Goal: Use online tool/utility: Utilize a website feature to perform a specific function

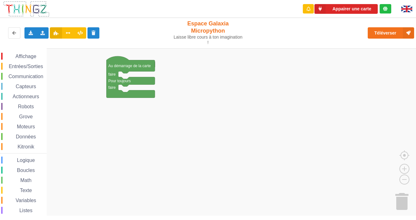
click at [27, 74] on span "Communication" at bounding box center [26, 76] width 37 height 5
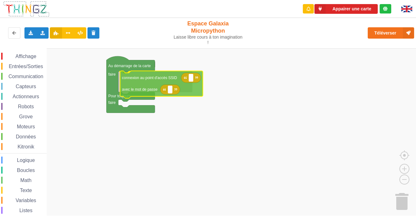
click at [148, 79] on div "Affichage Entrées/Sorties Communication Capteurs Actionneurs Robots Grove Moteu…" at bounding box center [210, 131] width 421 height 167
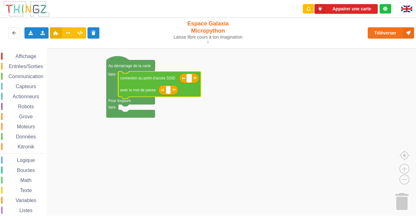
click at [189, 76] on text "Espace de travail de Blocky" at bounding box center [189, 78] width 1 height 4
click at [29, 74] on span "Communication" at bounding box center [26, 76] width 37 height 5
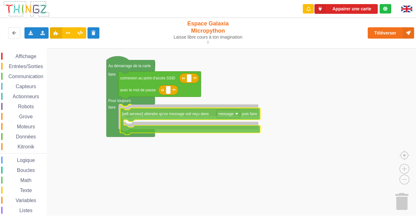
click at [161, 112] on div "Affichage Entrées/Sorties Communication Capteurs Actionneurs Robots Grove Moteu…" at bounding box center [210, 131] width 421 height 167
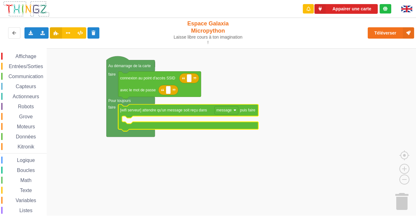
click at [34, 64] on span "Entrées/Sorties" at bounding box center [26, 66] width 36 height 5
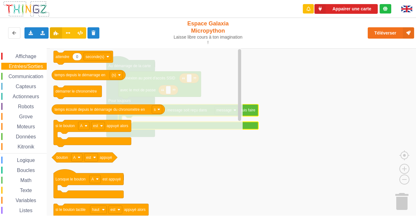
click at [29, 154] on span "Boucles" at bounding box center [26, 169] width 20 height 5
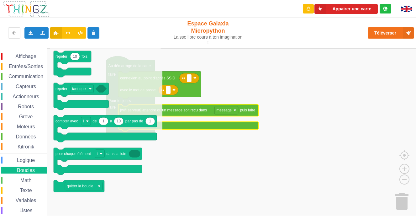
click at [28, 154] on span "Logique" at bounding box center [26, 159] width 20 height 5
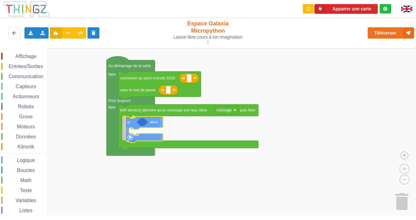
click at [135, 122] on div "Affichage Entrées/Sorties Communication Capteurs Actionneurs Robots Grove Moteu…" at bounding box center [210, 131] width 421 height 167
click at [26, 74] on span "Communication" at bounding box center [26, 76] width 37 height 5
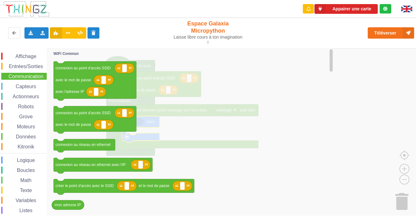
click at [27, 154] on span "Variables" at bounding box center [26, 200] width 23 height 5
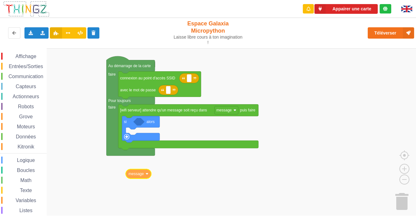
click at [134, 154] on div "Affichage Entrées/Sorties Communication Capteurs Actionneurs Robots Grove Moteu…" at bounding box center [210, 131] width 421 height 167
click at [178, 154] on rect "Espace de travail de Blocky" at bounding box center [210, 134] width 421 height 173
click at [24, 154] on span "Logique" at bounding box center [26, 159] width 20 height 5
click at [155, 122] on div "Affichage Entrées/Sorties Communication Capteurs Actionneurs Robots Grove Moteu…" at bounding box center [210, 131] width 421 height 167
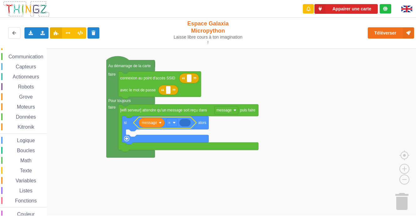
scroll to position [23, 0]
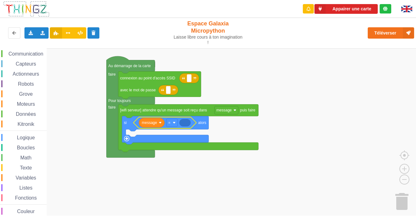
click at [27, 154] on span "Texte" at bounding box center [26, 167] width 14 height 5
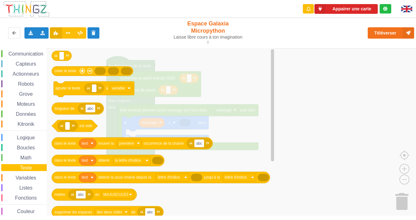
click at [261, 96] on icon "créer le texte ajouter le texte à variable abc longueur de est vide text abc da…" at bounding box center [163, 134] width 226 height 173
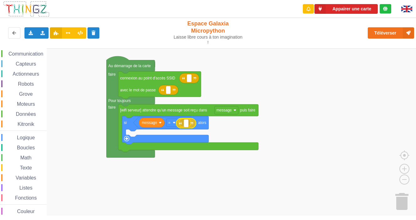
click at [192, 118] on div "Affichage Entrées/Sorties Communication Capteurs Actionneurs Robots Grove Moteu…" at bounding box center [210, 131] width 421 height 167
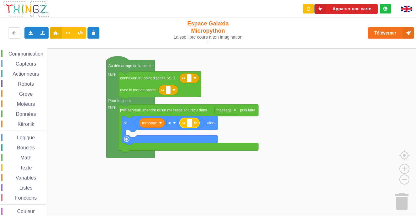
click at [191, 119] on rect "Espace de travail de Blocky" at bounding box center [189, 123] width 5 height 8
type input "A"
type input "ON"
click at [254, 121] on rect "Espace de travail de Blocky" at bounding box center [210, 134] width 421 height 173
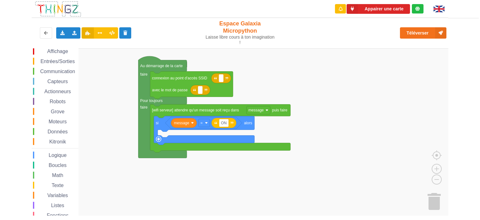
scroll to position [0, 0]
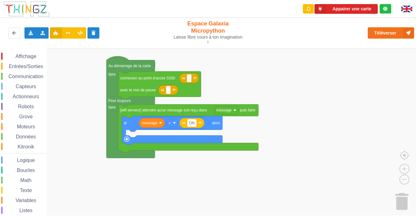
click at [31, 64] on span "Entrées/Sorties" at bounding box center [26, 66] width 36 height 5
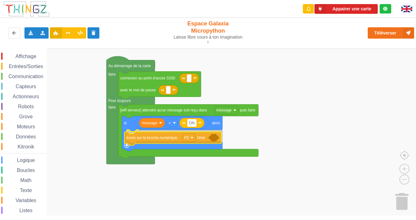
click at [155, 136] on div "Affichage Entrées/Sorties Communication Capteurs Actionneurs Robots Grove Moteu…" at bounding box center [210, 131] width 421 height 167
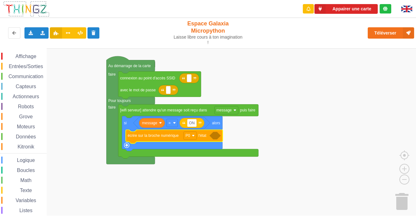
click at [26, 154] on span "Logique" at bounding box center [26, 159] width 20 height 5
click at [221, 128] on div "Affichage Entrées/Sorties Communication Capteurs Actionneurs Robots Grove Moteu…" at bounding box center [210, 131] width 421 height 167
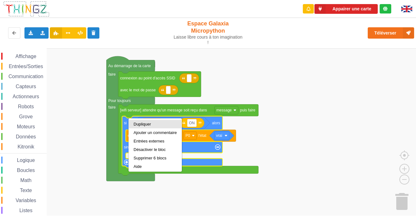
click at [141, 123] on div "Dupliquer" at bounding box center [155, 124] width 43 height 5
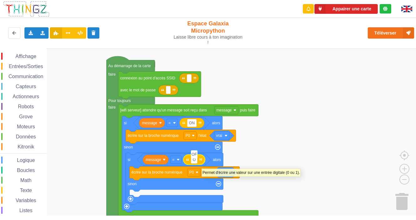
type input "OFF"
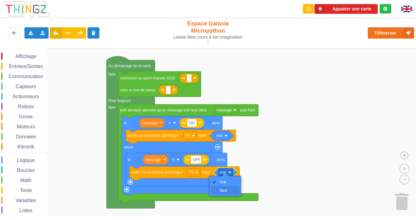
click at [224, 154] on div "faux" at bounding box center [227, 190] width 15 height 5
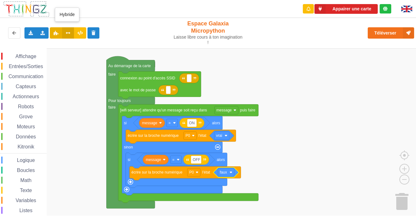
click at [66, 31] on icon at bounding box center [68, 33] width 5 height 4
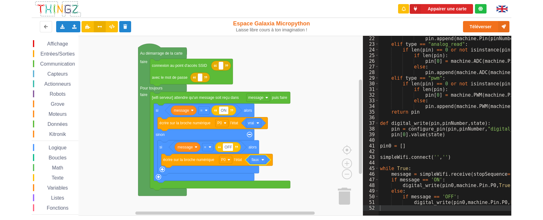
scroll to position [62, 0]
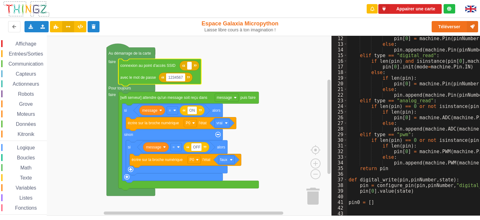
type input "12345678"
click at [189, 66] on text "Espace de travail de Blocky" at bounding box center [189, 65] width 1 height 4
type input "TPLINK_SI"
click at [287, 122] on rect "Espace de travail de Blocky" at bounding box center [165, 126] width 331 height 180
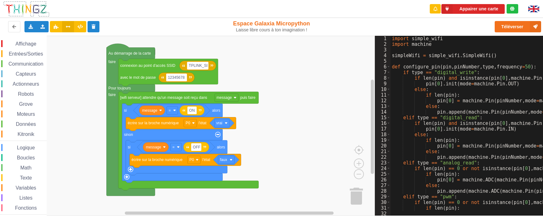
scroll to position [0, 0]
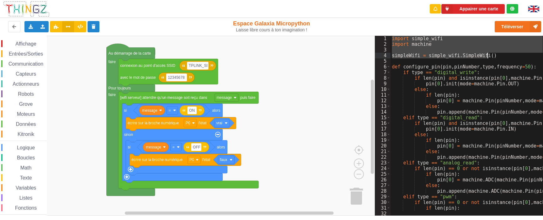
drag, startPoint x: 392, startPoint y: 38, endPoint x: 504, endPoint y: 57, distance: 113.2
click at [344, 57] on div "import simple_wifi import machine simpleWifi = simple_wifi . SimpleWifi ( ) def…" at bounding box center [537, 129] width 295 height 186
click at [344, 147] on div "import simple_wifi import machine simpleWifi = simple_wifi . SimpleWifi ( ) def…" at bounding box center [537, 129] width 295 height 186
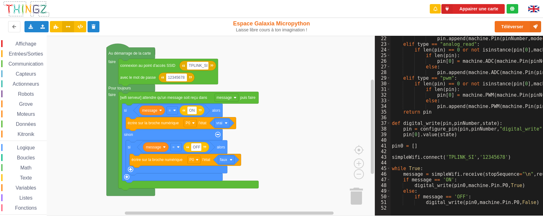
scroll to position [119, 0]
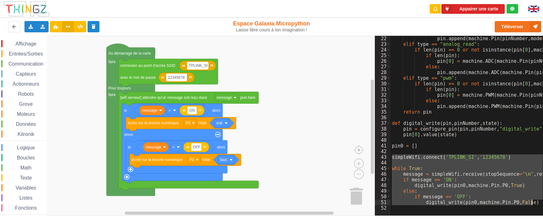
drag, startPoint x: 391, startPoint y: 157, endPoint x: 554, endPoint y: 204, distance: 169.9
click at [344, 154] on html "Appairer une carte Exporter l'assemblage de blocs Exporter l'assemblage de bloc…" at bounding box center [271, 110] width 543 height 220
click at [61, 93] on rect "Espace de travail de Blocky" at bounding box center [187, 126] width 375 height 180
click at [32, 65] on span "Communication" at bounding box center [26, 63] width 37 height 5
click at [318, 121] on div "Affichage Entrées/Sorties Communication Capteurs Actionneurs Robots Grove Moteu…" at bounding box center [187, 126] width 375 height 180
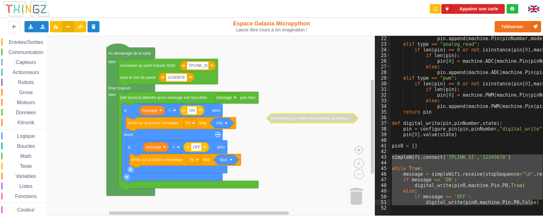
scroll to position [15, 0]
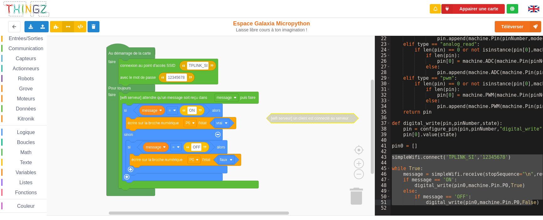
click at [29, 141] on span "Boucles" at bounding box center [26, 142] width 20 height 5
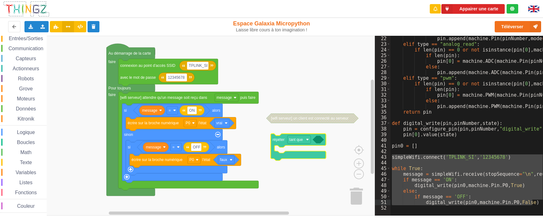
click at [278, 141] on div "Affichage Entrées/Sorties Communication Capteurs Actionneurs Robots Grove Moteu…" at bounding box center [187, 126] width 375 height 180
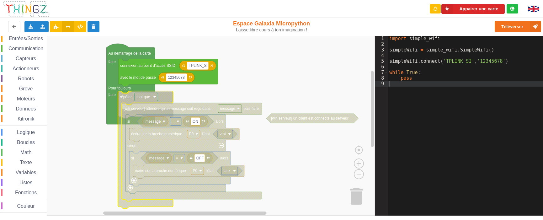
scroll to position [0, 0]
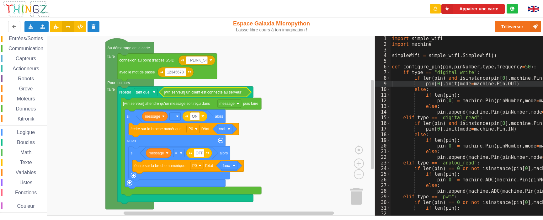
click at [325, 141] on rect "Espace de travail de Blocky" at bounding box center [187, 126] width 375 height 180
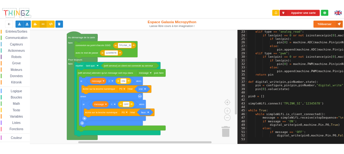
scroll to position [124, 0]
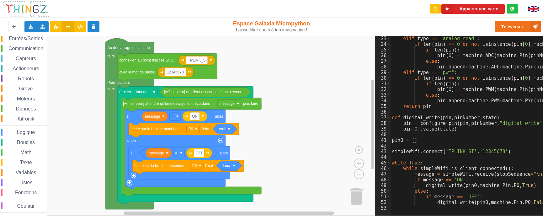
click at [344, 154] on div "elif type == "analog_read" : if len ( pin ) == 0 or not isinstance ( pin [ 0 ] …" at bounding box center [537, 129] width 295 height 186
drag, startPoint x: 401, startPoint y: 168, endPoint x: 439, endPoint y: 170, distance: 38.9
click at [344, 154] on div "elif type == "analog_read" : if len ( pin ) == 0 or not isinstance ( pin [ 0 ] …" at bounding box center [537, 129] width 295 height 186
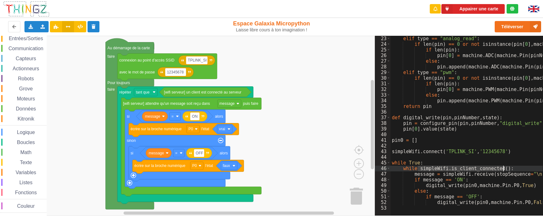
drag, startPoint x: 419, startPoint y: 169, endPoint x: 504, endPoint y: 168, distance: 85.3
click at [344, 154] on div "elif type == "analog_read" : if len ( pin ) == 0 or not isinstance ( pin [ 0 ] …" at bounding box center [537, 129] width 295 height 186
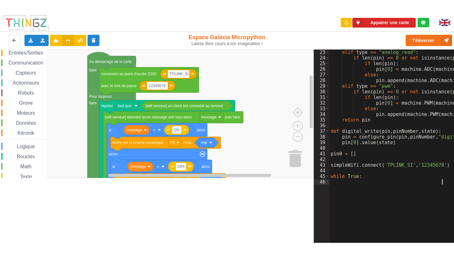
scroll to position [0, 0]
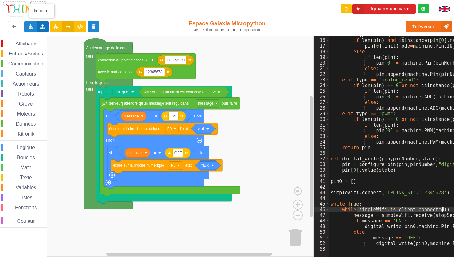
click at [41, 25] on icon at bounding box center [42, 26] width 5 height 4
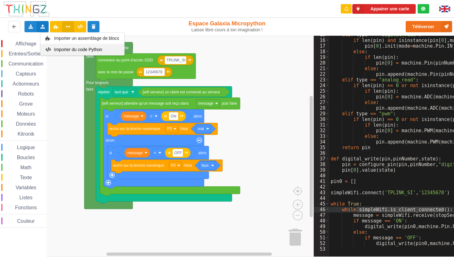
click at [60, 48] on span "Importer du code Python" at bounding box center [78, 49] width 48 height 5
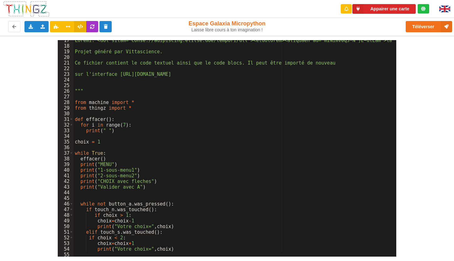
scroll to position [149, 0]
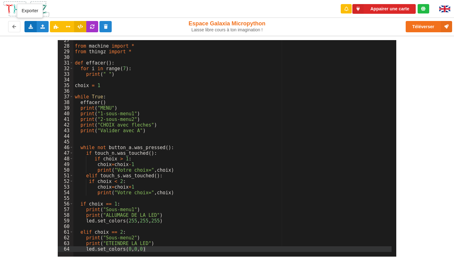
click at [30, 26] on icon at bounding box center [30, 26] width 5 height 4
click at [44, 27] on icon at bounding box center [42, 26] width 5 height 4
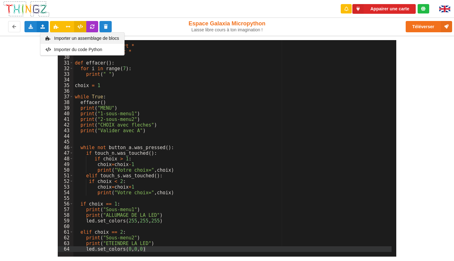
click at [64, 40] on span "Importer un assemblage de blocs" at bounding box center [86, 38] width 65 height 5
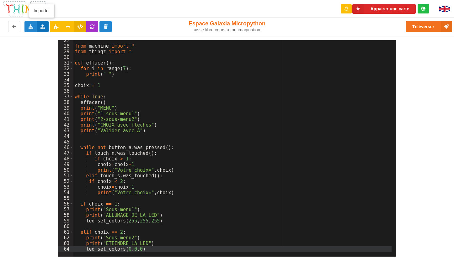
click at [44, 28] on icon at bounding box center [42, 26] width 5 height 4
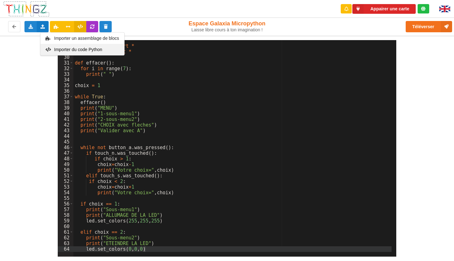
click at [60, 48] on span "Importer du code Python" at bounding box center [78, 49] width 48 height 5
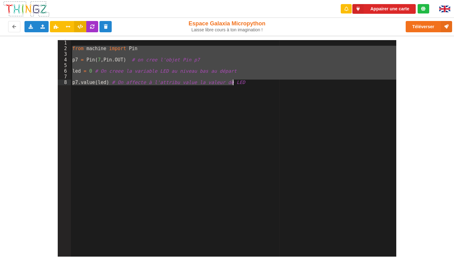
drag, startPoint x: 72, startPoint y: 47, endPoint x: 87, endPoint y: 88, distance: 43.1
click at [87, 88] on div "from machine import Pin p7 = Pin ( 7 , Pin . OUT ) # on cree l'objet Pin p7 led…" at bounding box center [233, 154] width 325 height 228
click at [69, 28] on icon at bounding box center [68, 26] width 5 height 4
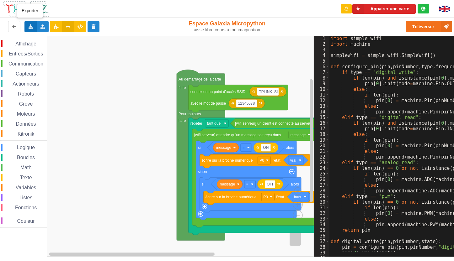
click at [28, 26] on icon at bounding box center [30, 26] width 5 height 4
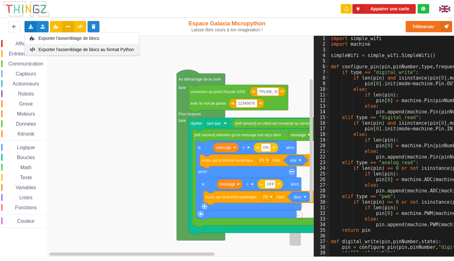
click at [50, 50] on span "Exporter l'assemblage de blocs au format Python" at bounding box center [87, 49] width 96 height 5
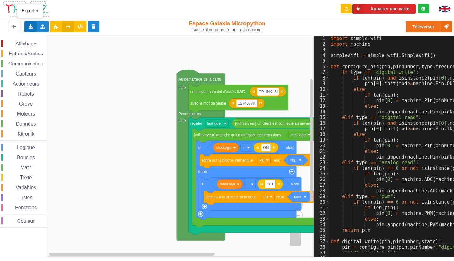
click at [29, 26] on icon at bounding box center [30, 26] width 5 height 4
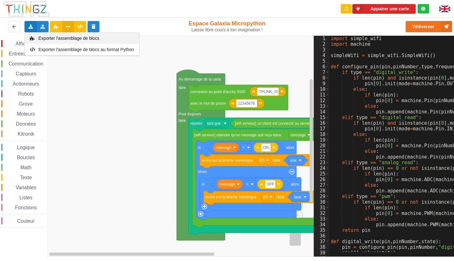
click at [43, 39] on span "Exporter l'assemblage de blocs" at bounding box center [69, 38] width 61 height 5
click at [261, 154] on rect "Espace de travail de Blocky" at bounding box center [157, 146] width 314 height 221
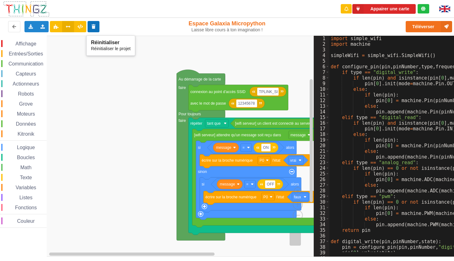
click at [93, 25] on icon at bounding box center [93, 26] width 5 height 4
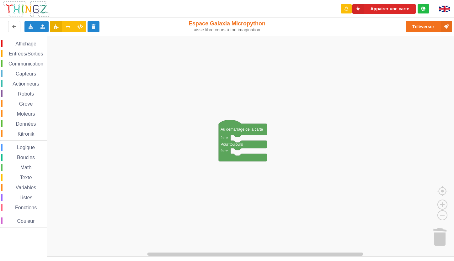
click at [29, 65] on span "Communication" at bounding box center [26, 63] width 37 height 5
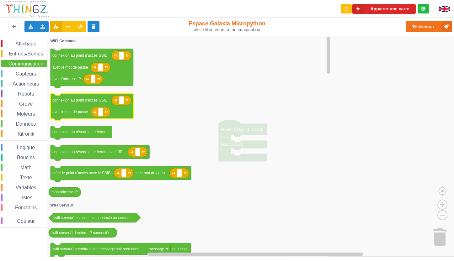
click at [69, 108] on icon "Espace de travail de Blocky" at bounding box center [91, 106] width 83 height 27
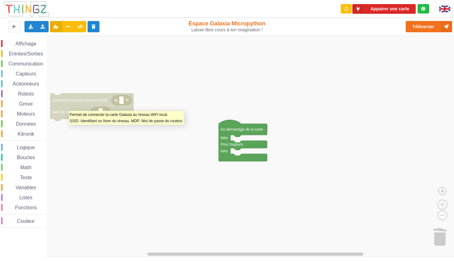
click at [69, 108] on icon "Espace de travail de Blocky" at bounding box center [91, 106] width 83 height 27
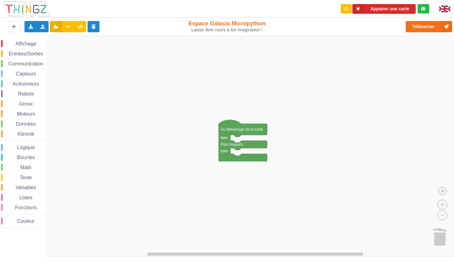
click at [24, 63] on span "Communication" at bounding box center [26, 63] width 37 height 5
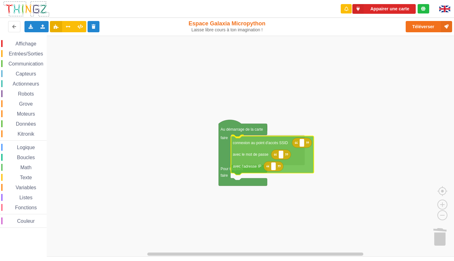
click at [247, 146] on div "Affichage Entrées/Sorties Communication Capteurs Actionneurs Robots Grove Moteu…" at bounding box center [229, 146] width 458 height 221
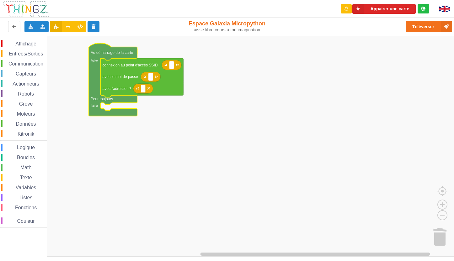
click at [170, 130] on rect "Espace de travail de Blocky" at bounding box center [229, 146] width 458 height 221
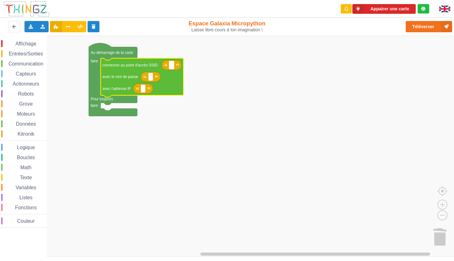
click at [172, 67] on text "Espace de travail de Blocky" at bounding box center [171, 65] width 1 height 4
type input "TPLINK_SI"
click at [152, 78] on rect "Espace de travail de Blocky" at bounding box center [150, 77] width 5 height 8
type input "12345678"
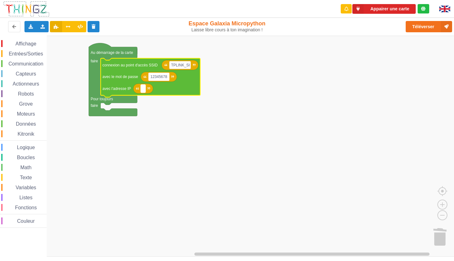
click at [144, 91] on rect "Espace de travail de Blocky" at bounding box center [143, 89] width 5 height 8
type input "[TECHNICAL_ID]"
click at [168, 109] on rect "Espace de travail de Blocky" at bounding box center [229, 146] width 458 height 221
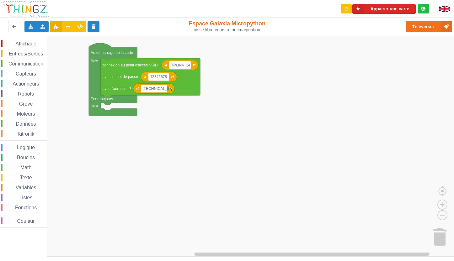
click at [33, 55] on span "Entrées/Sorties" at bounding box center [26, 53] width 36 height 5
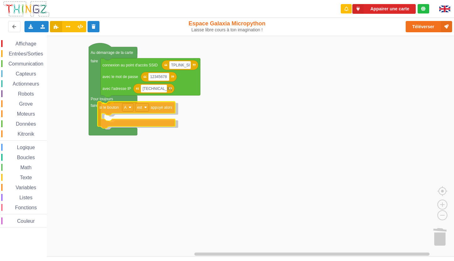
click at [106, 110] on div "Affichage Entrées/Sorties Communication Capteurs Actionneurs Robots Grove Moteu…" at bounding box center [229, 146] width 458 height 221
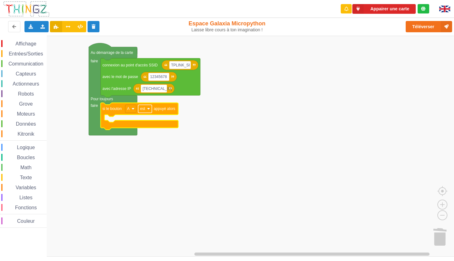
click at [148, 109] on image "Espace de travail de Blocky" at bounding box center [148, 109] width 3 height 3
click at [148, 136] on div "est a été" at bounding box center [145, 128] width 32 height 20
click at [148, 132] on div "a été" at bounding box center [146, 132] width 15 height 5
click at [151, 154] on rect "Espace de travail de Blocky" at bounding box center [229, 146] width 458 height 221
click at [24, 63] on span "Communication" at bounding box center [26, 63] width 37 height 5
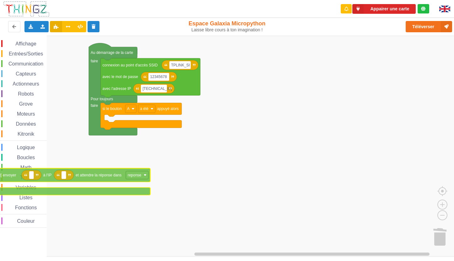
click at [11, 154] on div "Affichage Entrées/Sorties Communication Capteurs Actionneurs Robots Grove Moteu…" at bounding box center [229, 146] width 458 height 221
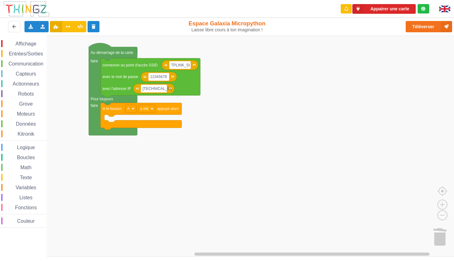
click at [27, 62] on span "Communication" at bounding box center [26, 63] width 37 height 5
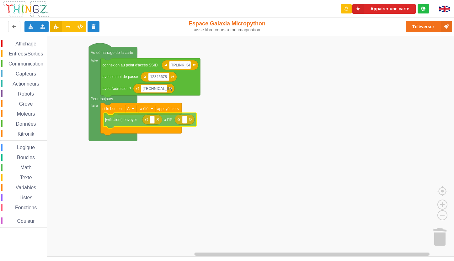
click at [129, 123] on div "Affichage Entrées/Sorties Communication Capteurs Actionneurs Robots Grove Moteu…" at bounding box center [229, 146] width 458 height 221
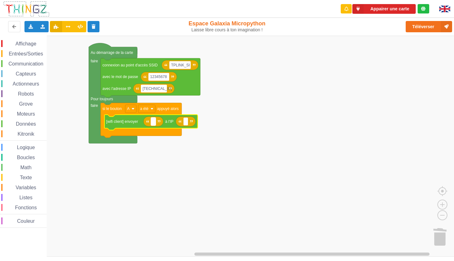
click at [152, 123] on rect "Espace de travail de Blocky" at bounding box center [153, 122] width 5 height 8
type input "ON"
click at [189, 125] on rect "Espace de travail de Blocky" at bounding box center [190, 122] width 5 height 8
type input "192.16"
click at [202, 122] on input "192.16" at bounding box center [196, 122] width 16 height 8
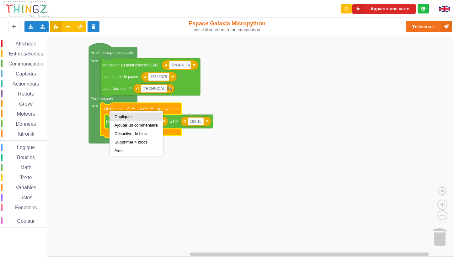
click at [132, 117] on div "Dupliquer" at bounding box center [135, 116] width 43 height 5
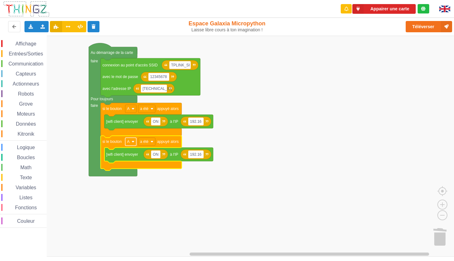
click at [132, 142] on image "Espace de travail de Blocky" at bounding box center [132, 142] width 3 height 3
click at [127, 154] on div "B" at bounding box center [130, 165] width 29 height 8
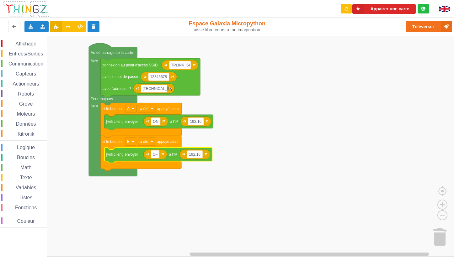
type input "OFF"
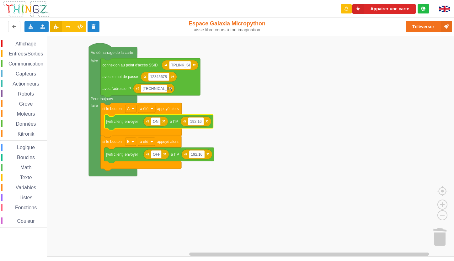
click at [204, 122] on input "192.16" at bounding box center [196, 122] width 16 height 8
click at [28, 40] on div "Affichage Entrées/Sorties Communication Capteurs Actionneurs Robots Grove Moteu…" at bounding box center [23, 133] width 47 height 195
click at [28, 45] on span "Affichage" at bounding box center [25, 43] width 23 height 5
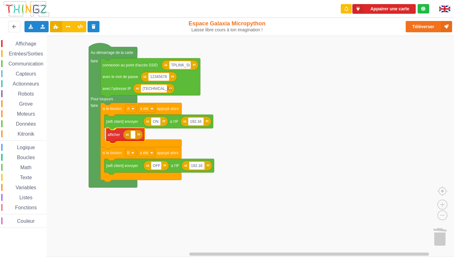
click at [111, 139] on div "Affichage Entrées/Sorties Communication Capteurs Actionneurs Robots Grove Moteu…" at bounding box center [229, 146] width 458 height 221
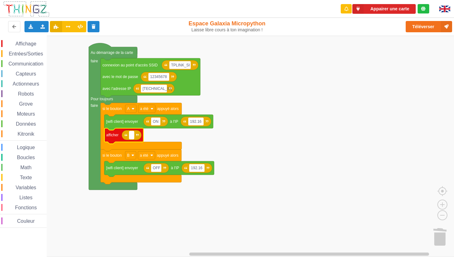
click at [131, 136] on text "Espace de travail de Blocky" at bounding box center [131, 135] width 1 height 4
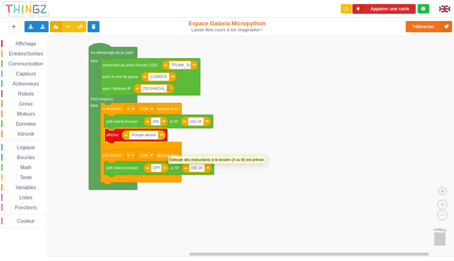
type input "Pompe allumée"
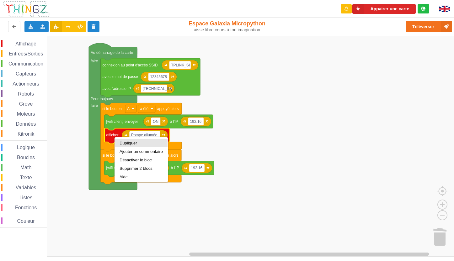
click at [126, 145] on div "Dupliquer" at bounding box center [140, 143] width 43 height 5
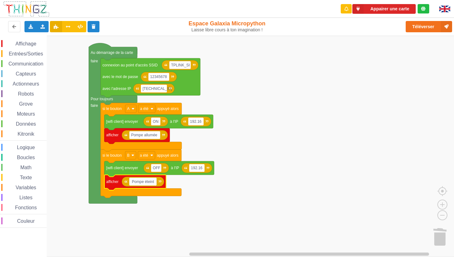
type input "Pompe éteinte"
click at [231, 154] on rect "Espace de travail de Blocky" at bounding box center [229, 146] width 458 height 221
click at [69, 28] on icon at bounding box center [68, 26] width 5 height 4
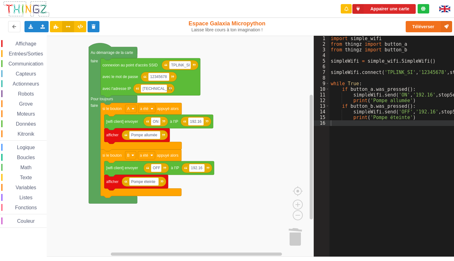
click at [344, 150] on div "import simple_wifi from thingz import button_a from thingz import button_b simp…" at bounding box center [419, 150] width 181 height 228
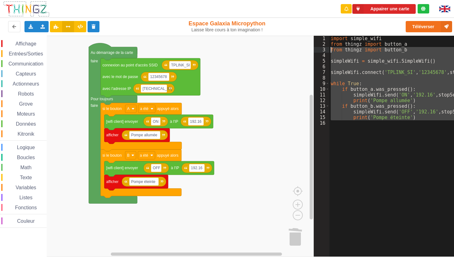
drag, startPoint x: 342, startPoint y: 124, endPoint x: 305, endPoint y: 50, distance: 82.9
click at [305, 50] on div "Affichage Entrées/Sorties Communication Capteurs Actionneurs Robots Grove Moteu…" at bounding box center [227, 146] width 463 height 221
click at [321, 35] on div "Appairer une carte Exporter l'assemblage de blocs Exporter l'assemblage de bloc…" at bounding box center [227, 126] width 463 height 261
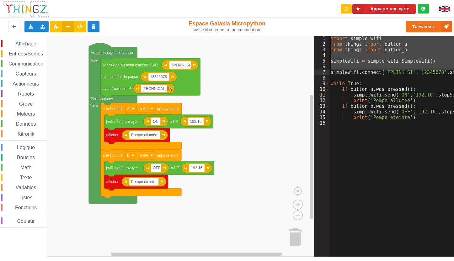
drag, startPoint x: 320, startPoint y: 36, endPoint x: 326, endPoint y: 63, distance: 28.2
click at [326, 63] on div "1 2 3 4 5 6 7 8 9 10 11 12 13 14 15 16" at bounding box center [322, 150] width 16 height 228
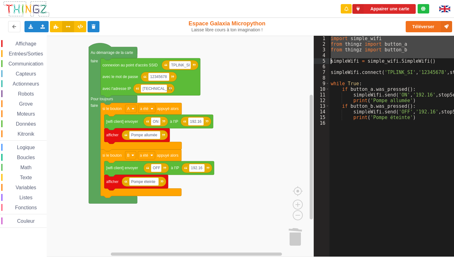
drag, startPoint x: 378, startPoint y: 138, endPoint x: 385, endPoint y: 137, distance: 6.6
click at [344, 138] on div "import simple_wifi from thingz import button_a from thingz import button_b simp…" at bounding box center [419, 150] width 181 height 228
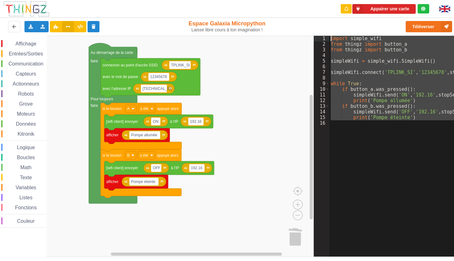
drag, startPoint x: 366, startPoint y: 131, endPoint x: 301, endPoint y: 33, distance: 117.0
click at [301, 33] on div "Appairer une carte Exporter l'assemblage de blocs Exporter l'assemblage de bloc…" at bounding box center [227, 126] width 463 height 261
click at [233, 84] on rect "Espace de travail de Blocky" at bounding box center [157, 146] width 314 height 221
click at [264, 97] on rect "Espace de travail de Blocky" at bounding box center [157, 146] width 314 height 221
